Goal: Transaction & Acquisition: Purchase product/service

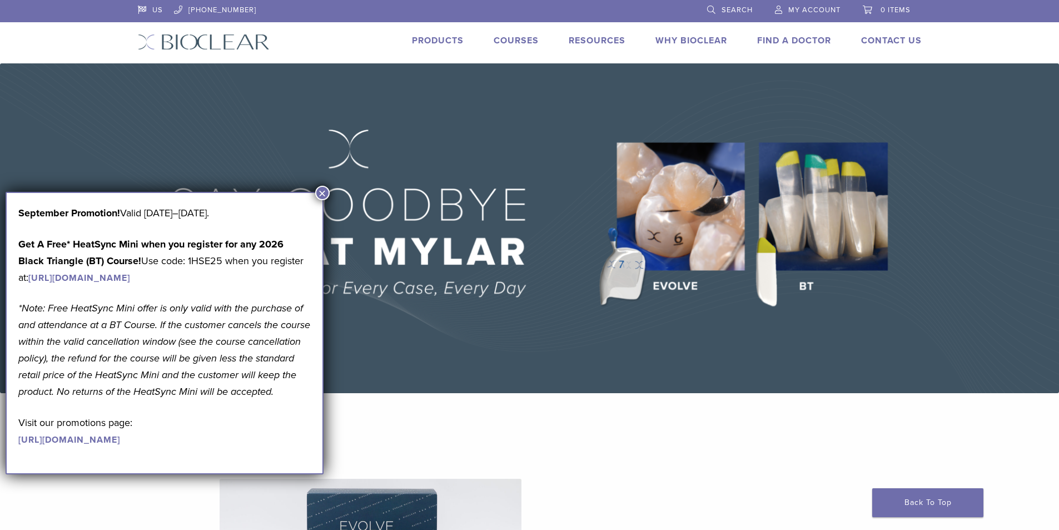
click at [443, 33] on div "US 1.855.712.5327 Search My Account 0 items Cart No products in the cart. Back …" at bounding box center [529, 31] width 800 height 63
click at [441, 37] on link "Products" at bounding box center [438, 40] width 52 height 11
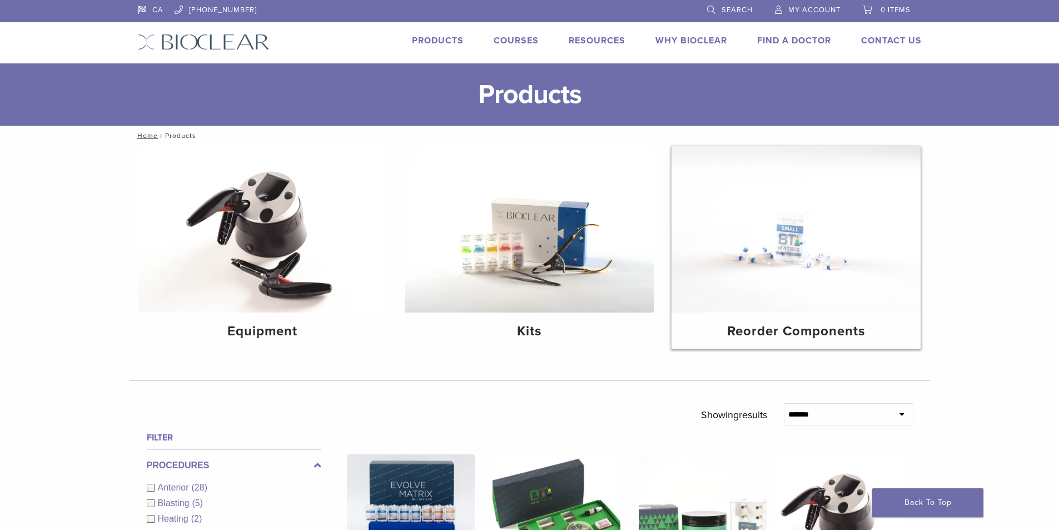
click at [801, 335] on h4 "Reorder Components" at bounding box center [795, 331] width 231 height 20
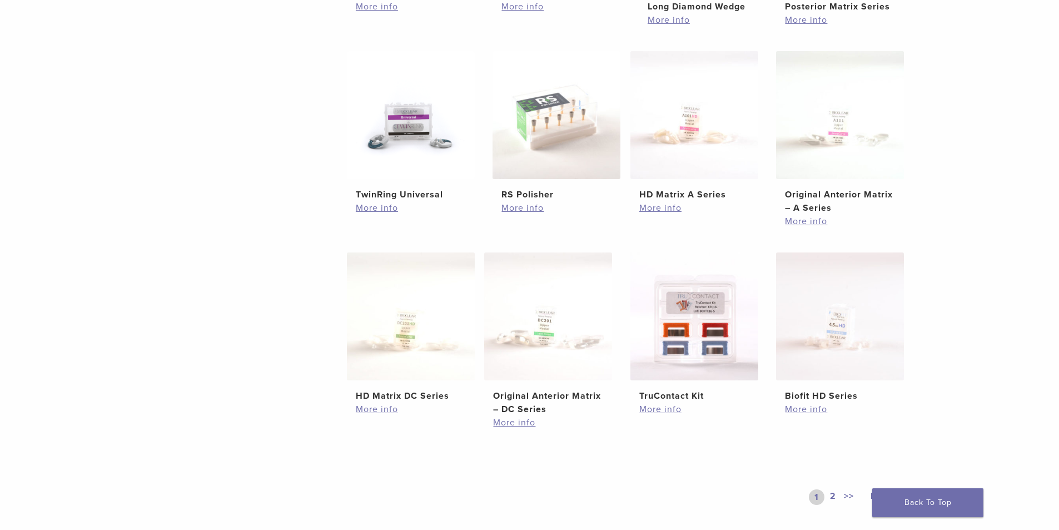
scroll to position [389, 0]
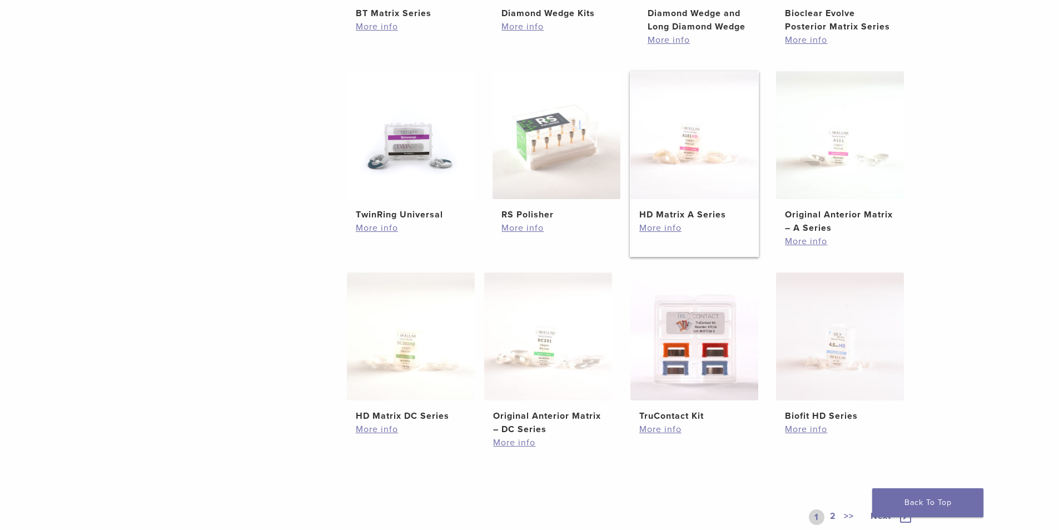
click at [698, 215] on h2 "HD Matrix A Series" at bounding box center [694, 214] width 110 height 13
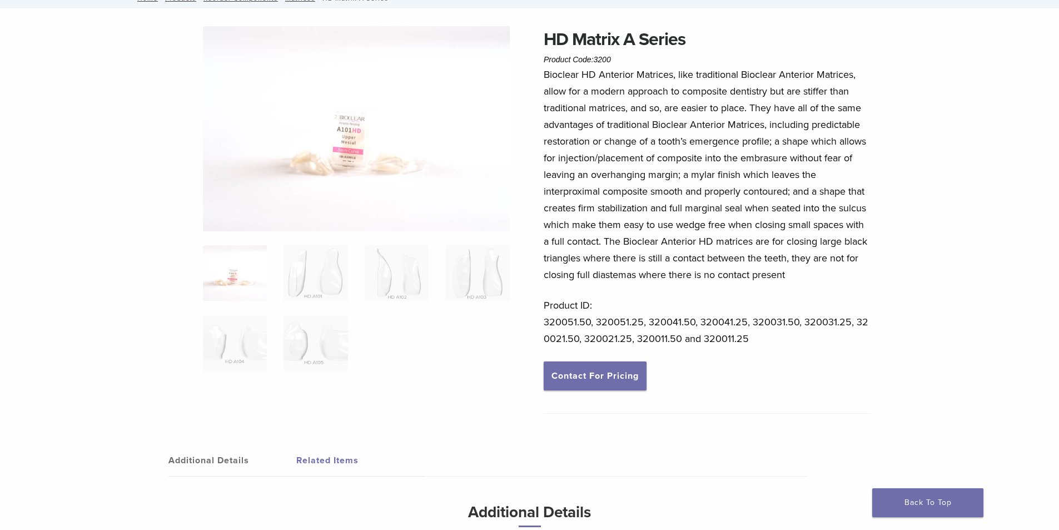
scroll to position [56, 0]
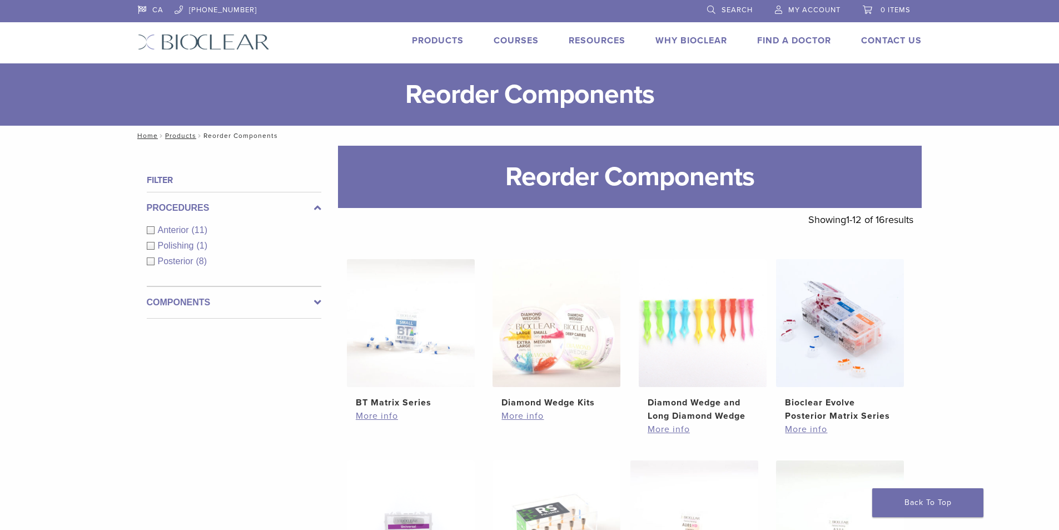
scroll to position [389, 0]
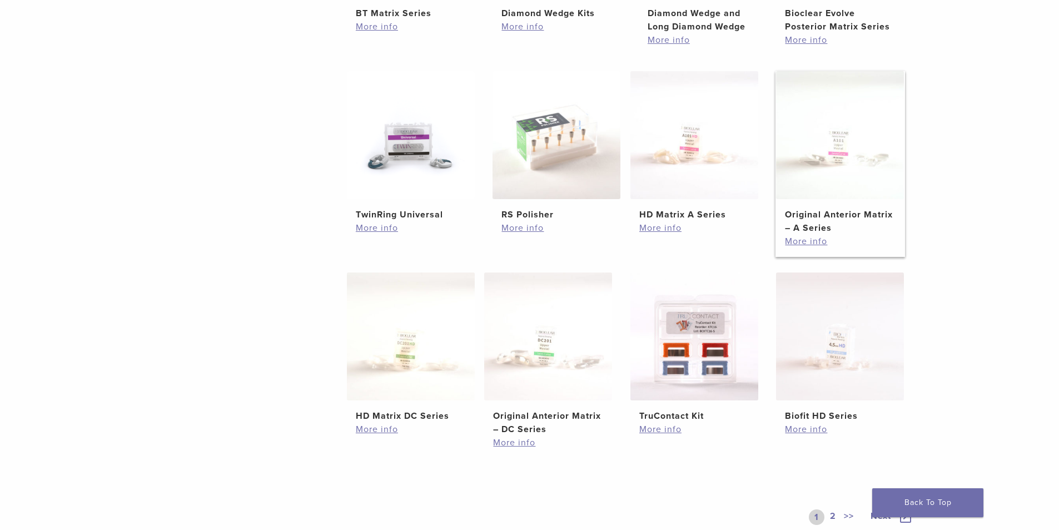
click at [837, 181] on img at bounding box center [840, 135] width 128 height 128
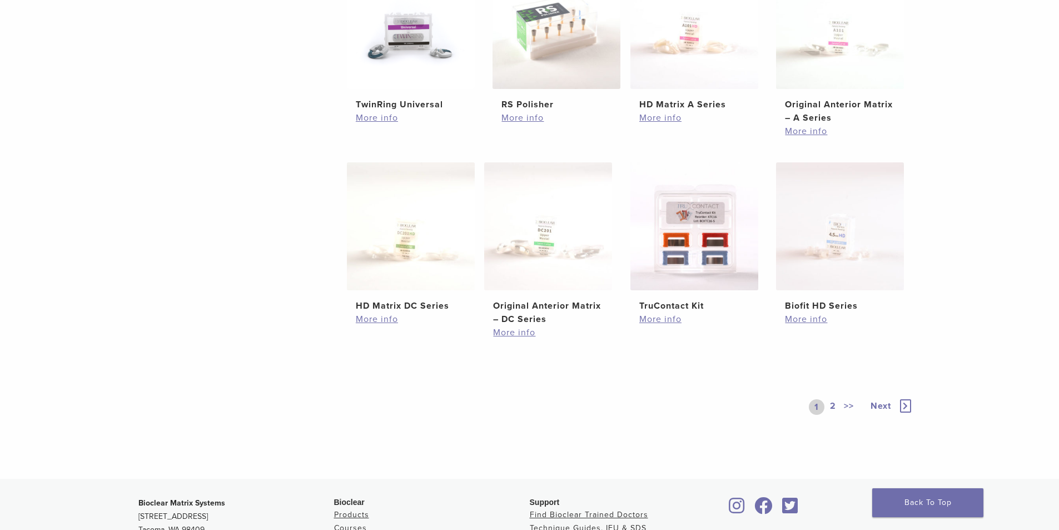
scroll to position [500, 0]
click at [906, 403] on icon at bounding box center [905, 404] width 11 height 13
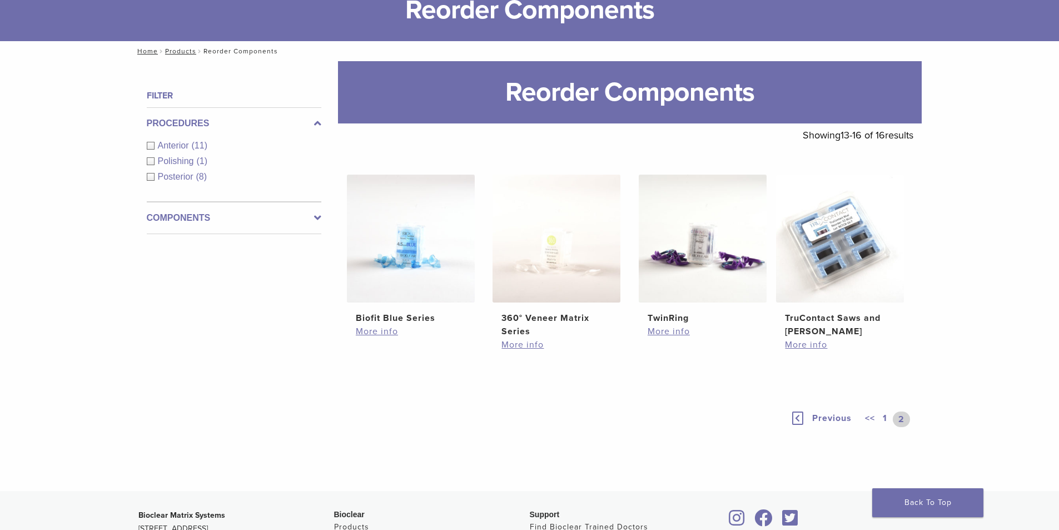
scroll to position [111, 0]
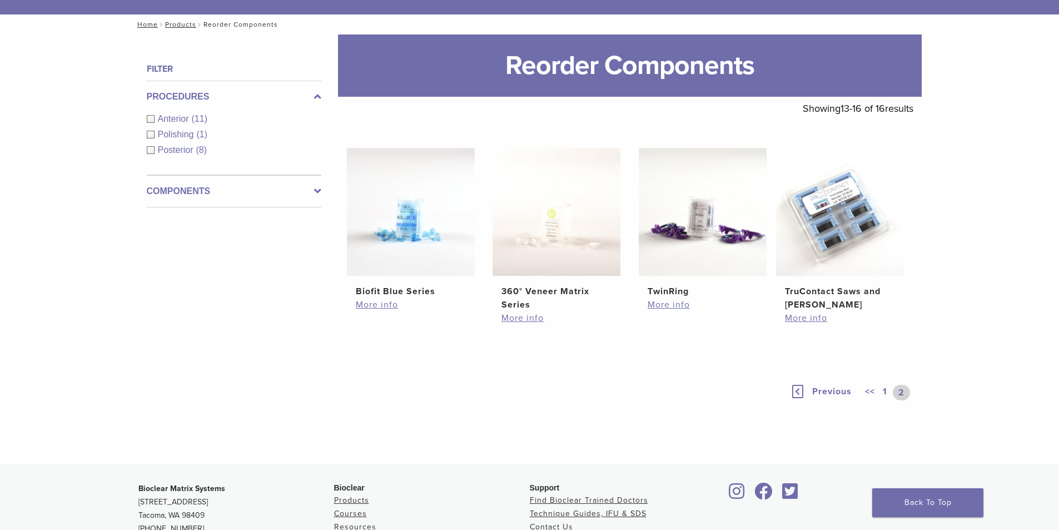
click at [874, 391] on link "<<" at bounding box center [869, 393] width 14 height 16
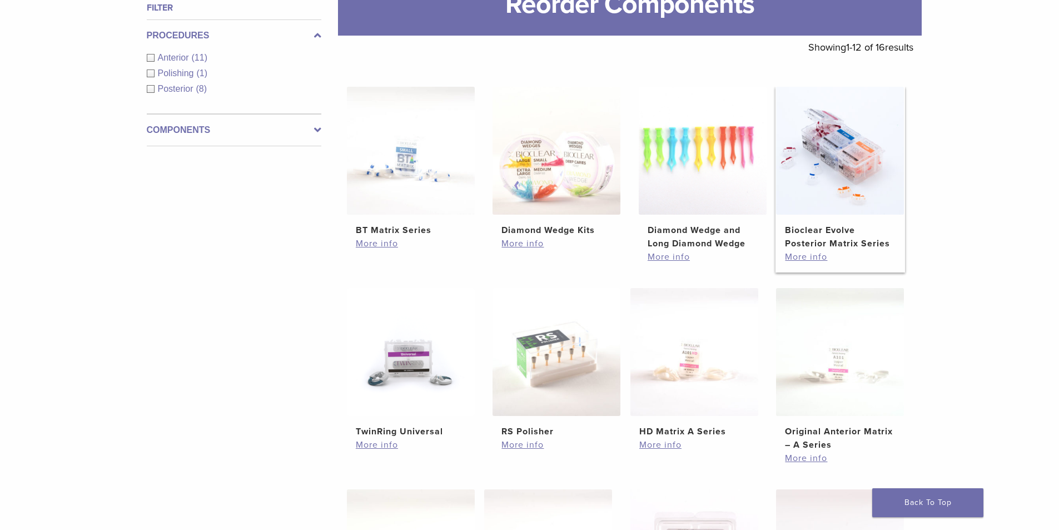
scroll to position [389, 0]
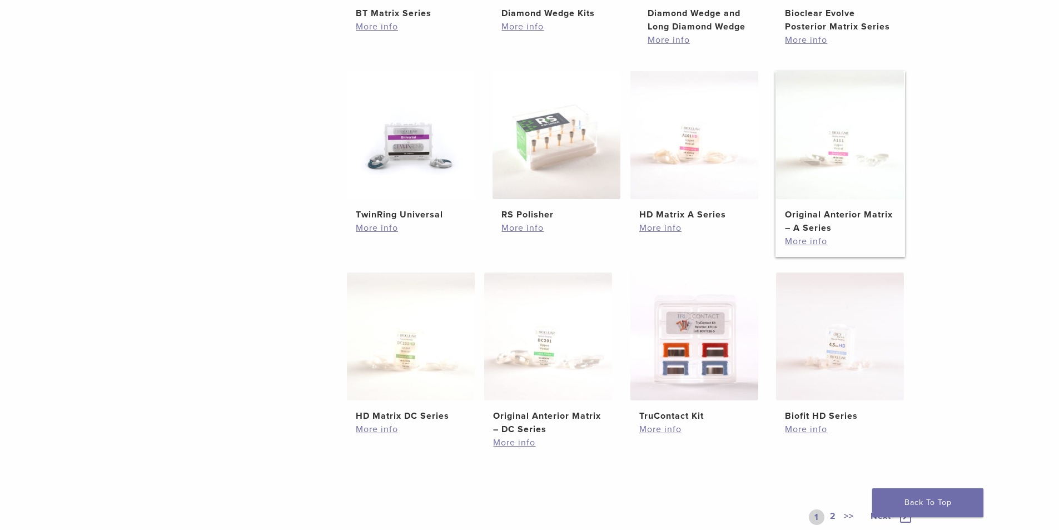
click at [847, 188] on img at bounding box center [840, 135] width 128 height 128
click at [701, 176] on img at bounding box center [694, 135] width 128 height 128
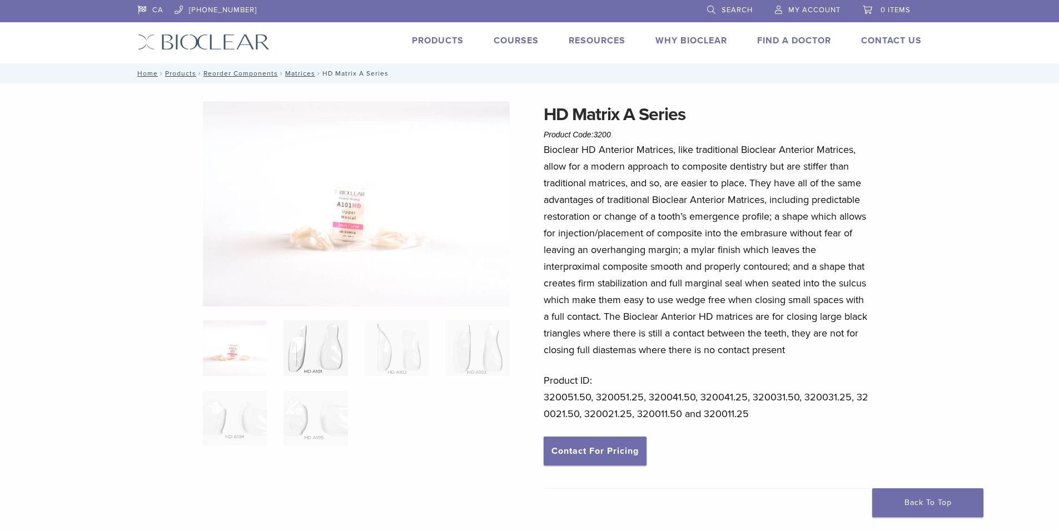
click at [313, 332] on img at bounding box center [315, 348] width 64 height 56
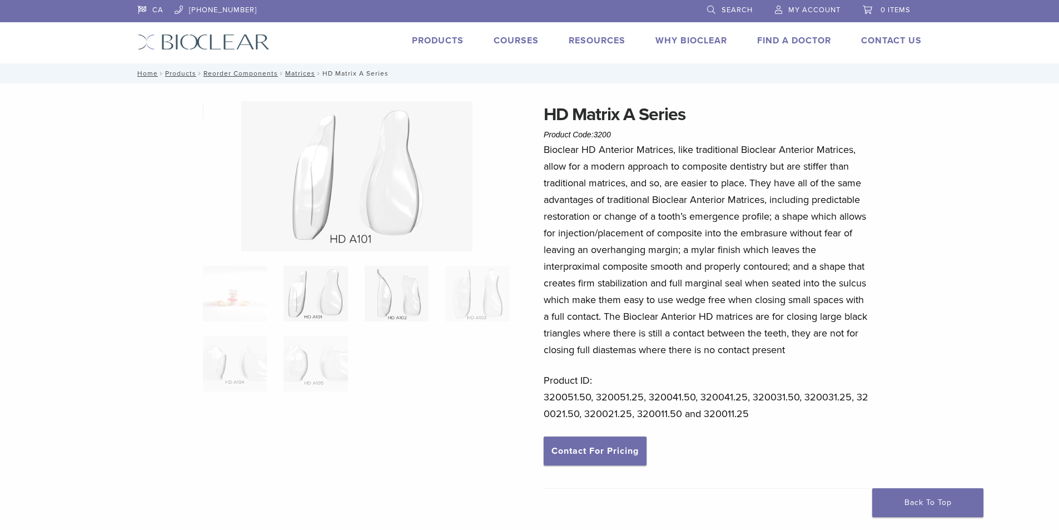
click at [410, 301] on img at bounding box center [397, 294] width 64 height 56
click at [480, 302] on img at bounding box center [477, 294] width 64 height 56
click at [212, 361] on img at bounding box center [235, 364] width 64 height 56
click at [280, 362] on ol at bounding box center [355, 336] width 323 height 140
click at [286, 363] on img at bounding box center [315, 364] width 64 height 56
